Goal: Find specific page/section: Find specific page/section

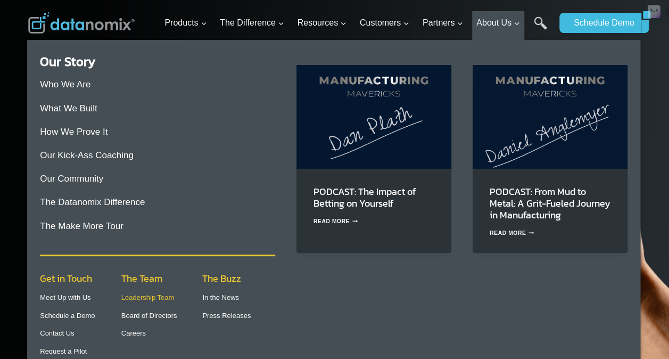
click at [168, 296] on link "Leadership Team" at bounding box center [147, 297] width 53 height 8
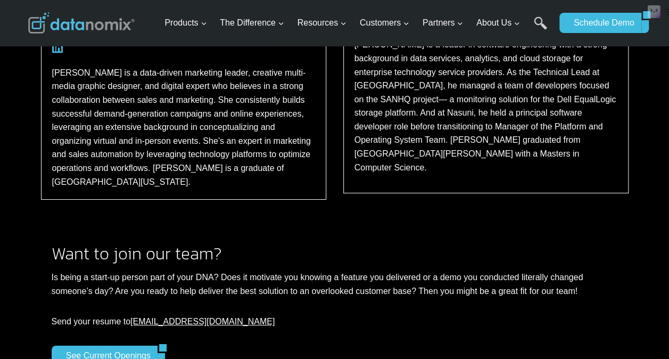
scroll to position [1783, 0]
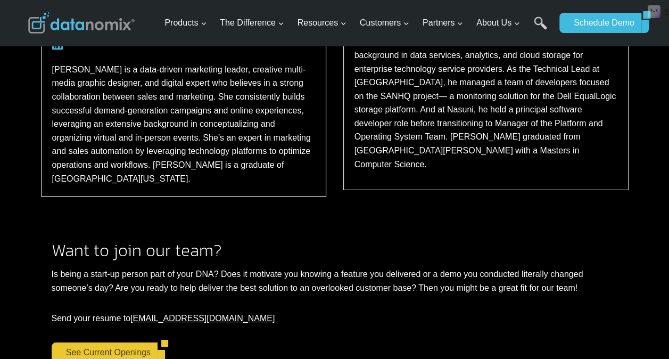
click at [88, 342] on link "See Current Openings" at bounding box center [105, 352] width 106 height 20
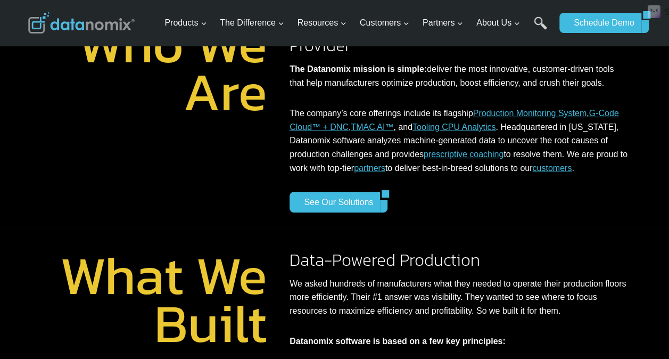
scroll to position [0, 0]
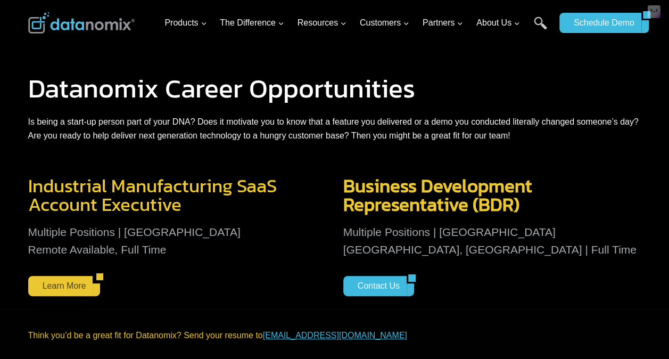
click at [60, 279] on link "Learn More" at bounding box center [60, 286] width 65 height 20
